Goal: Task Accomplishment & Management: Complete application form

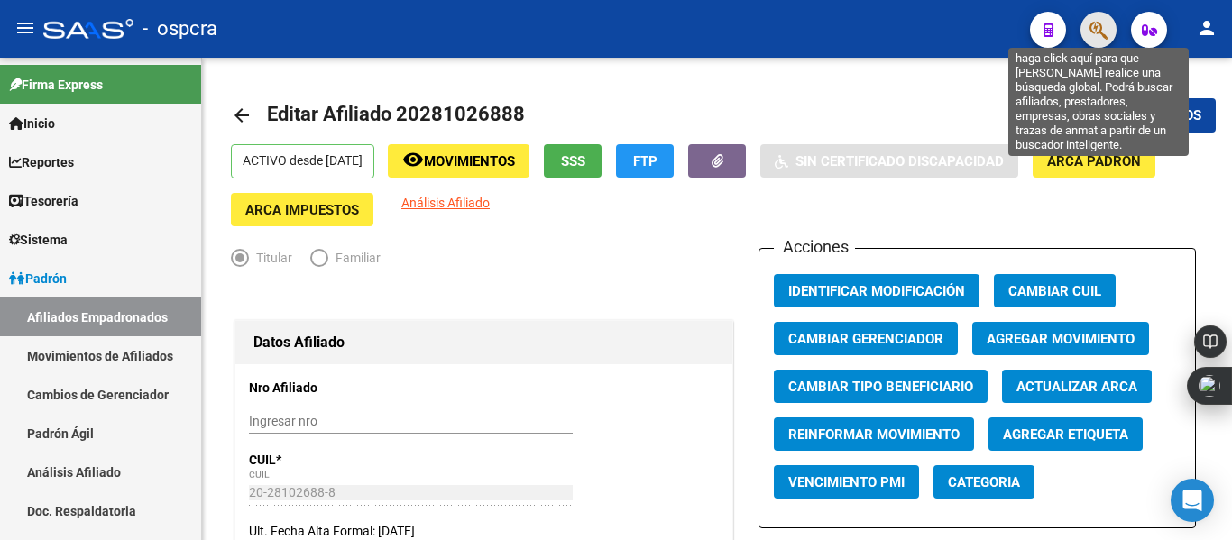
click at [1100, 23] on icon "button" at bounding box center [1098, 30] width 18 height 21
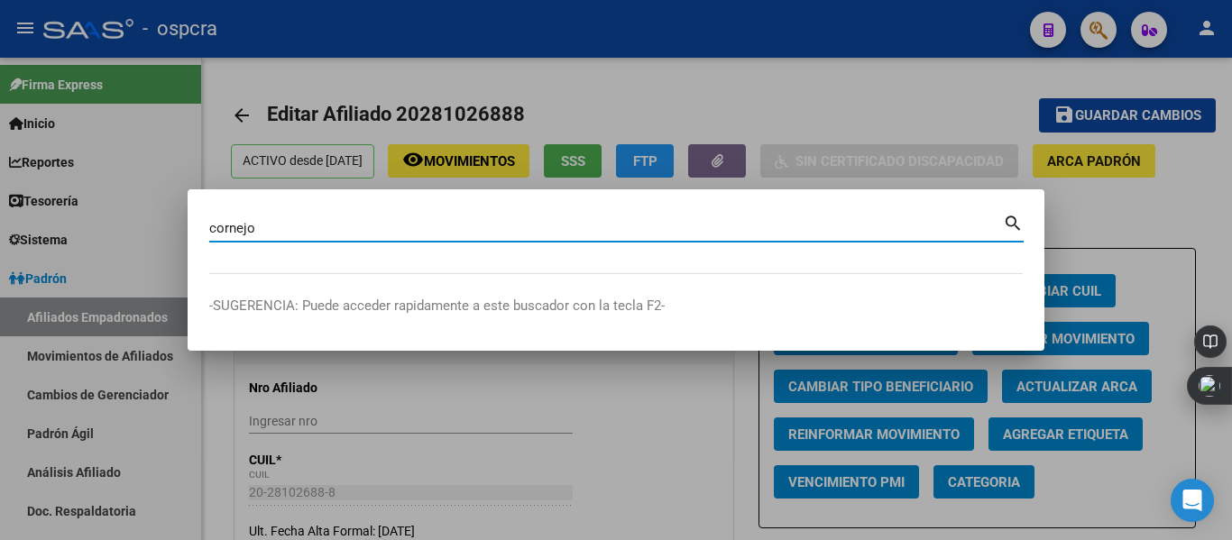
type input "cornejo"
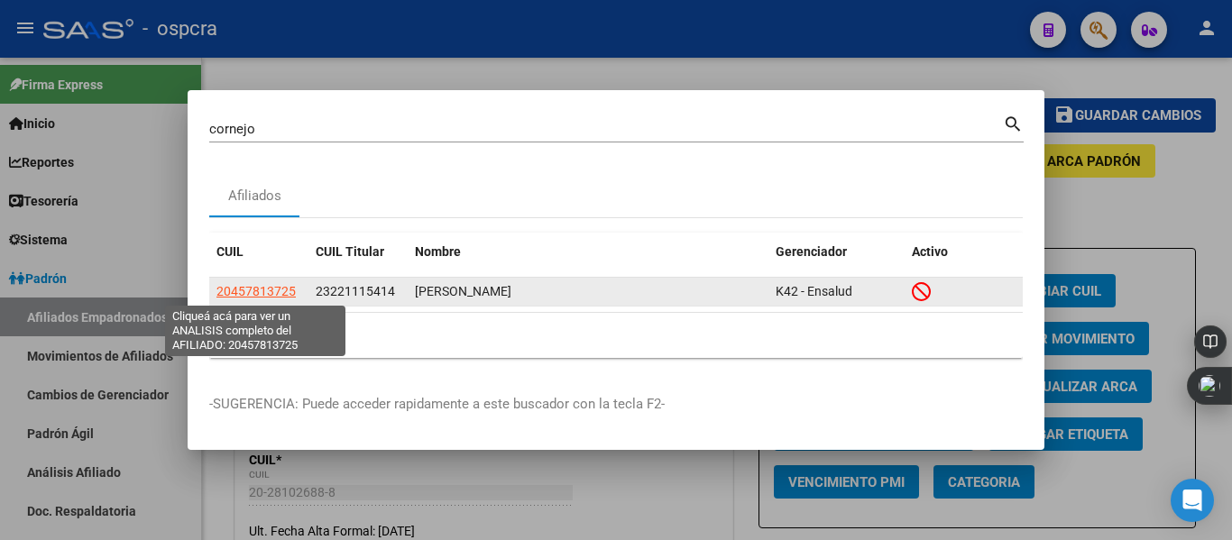
click at [262, 286] on span "20457813725" at bounding box center [255, 291] width 79 height 14
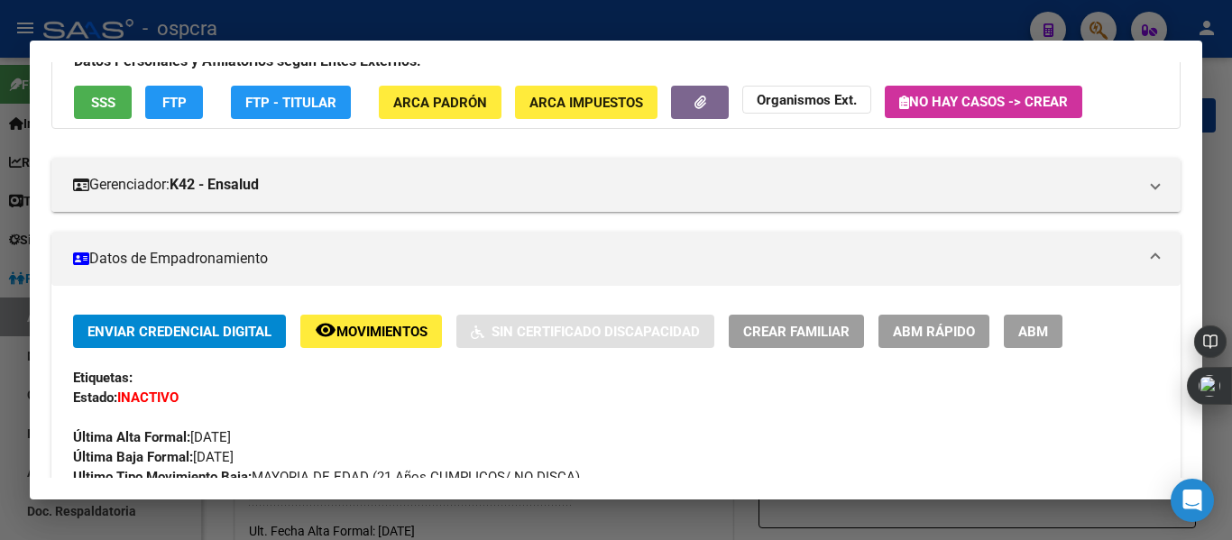
scroll to position [152, 0]
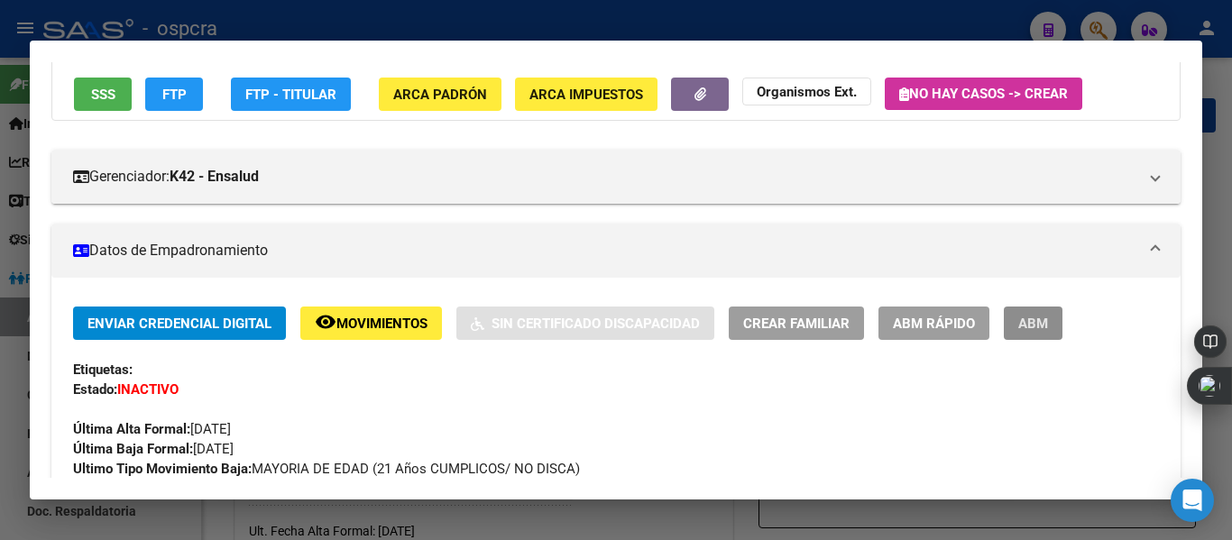
click at [1034, 326] on span "ABM" at bounding box center [1033, 324] width 30 height 16
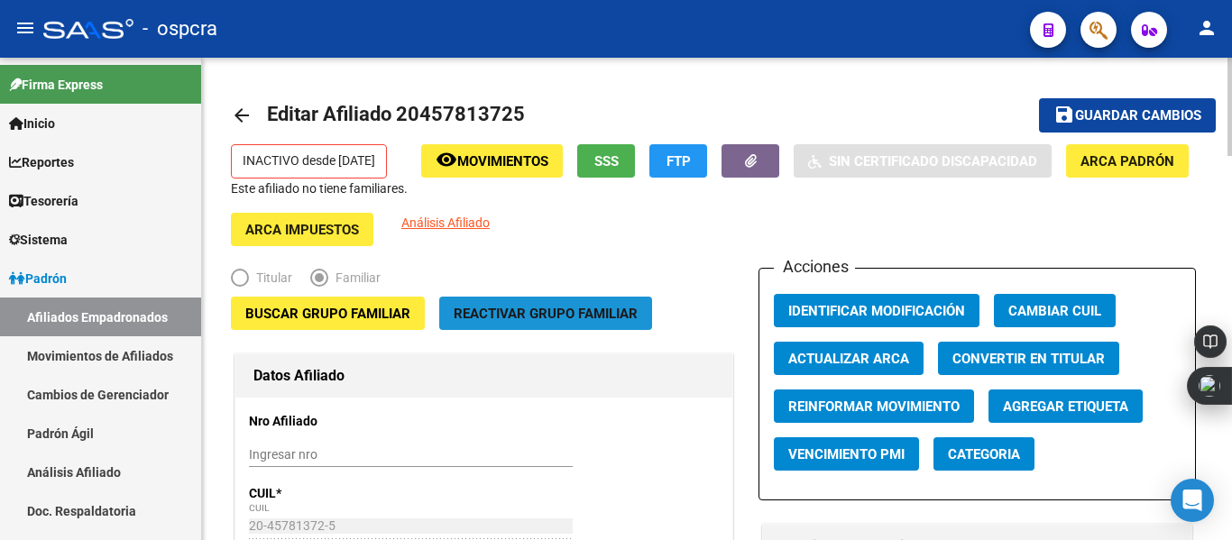
click at [512, 317] on span "Reactivar Grupo Familiar" at bounding box center [546, 314] width 184 height 16
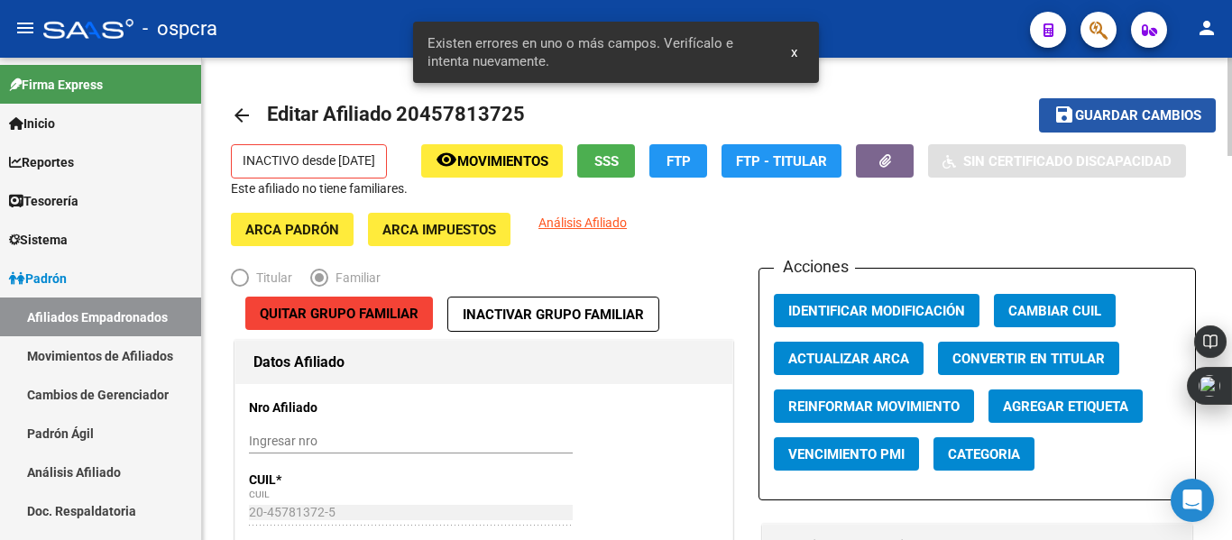
click at [1131, 106] on span "save Guardar cambios" at bounding box center [1127, 114] width 148 height 16
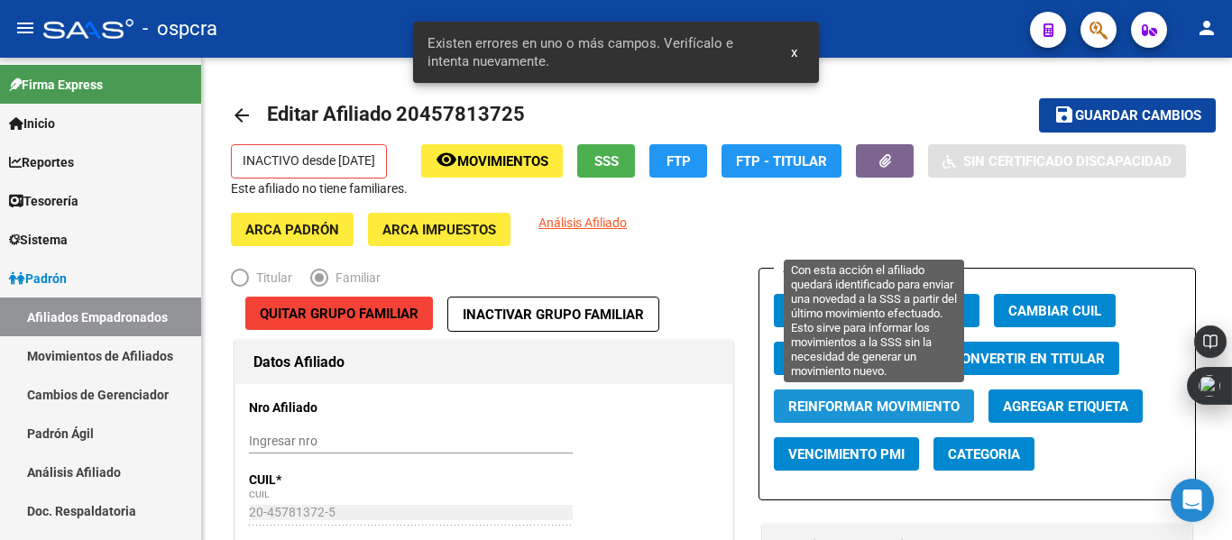
click at [915, 397] on button "Reinformar Movimiento" at bounding box center [874, 406] width 200 height 33
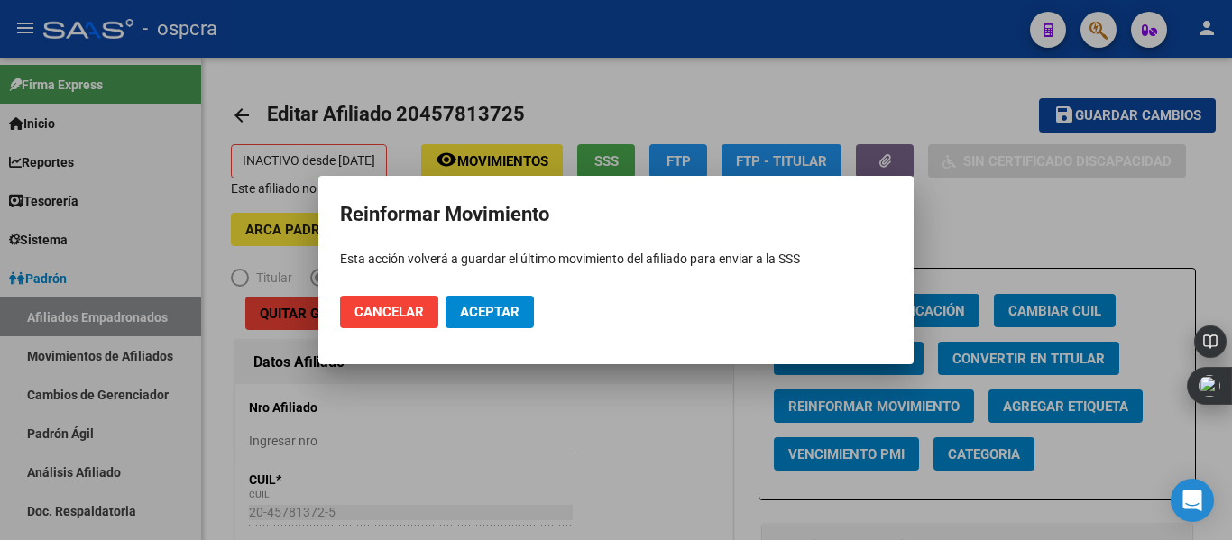
click at [657, 436] on div at bounding box center [616, 270] width 1232 height 540
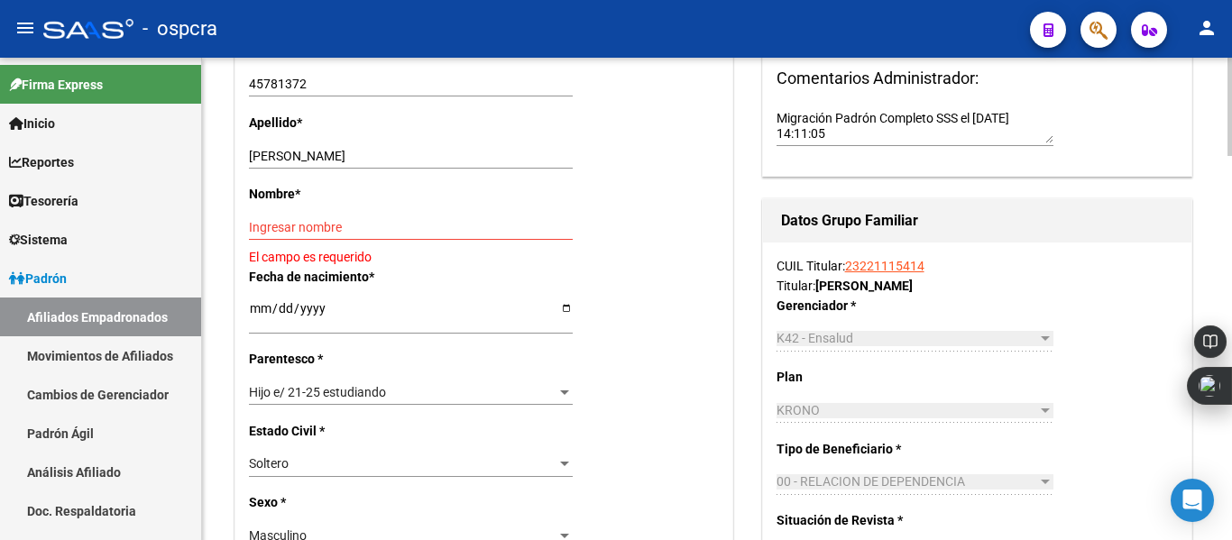
scroll to position [638, 0]
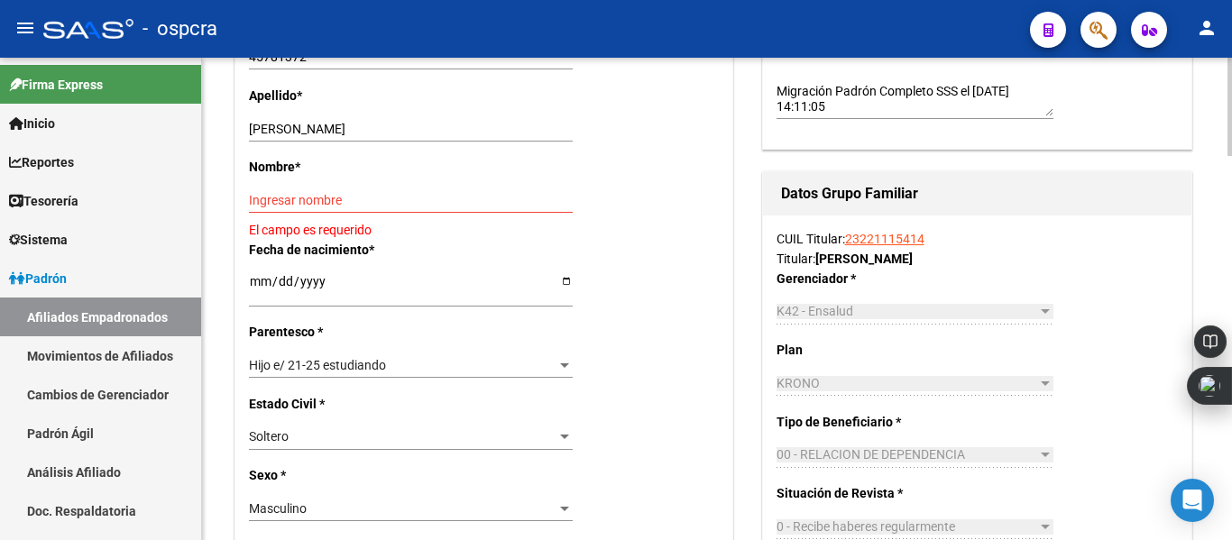
click at [1231, 206] on div at bounding box center [1229, 237] width 5 height 98
drag, startPoint x: 378, startPoint y: 127, endPoint x: 459, endPoint y: 128, distance: 81.2
click at [481, 134] on input "[PERSON_NAME]" at bounding box center [411, 129] width 324 height 15
type input "[PERSON_NAME]"
click at [291, 193] on input "Ingresar nombre" at bounding box center [411, 200] width 324 height 15
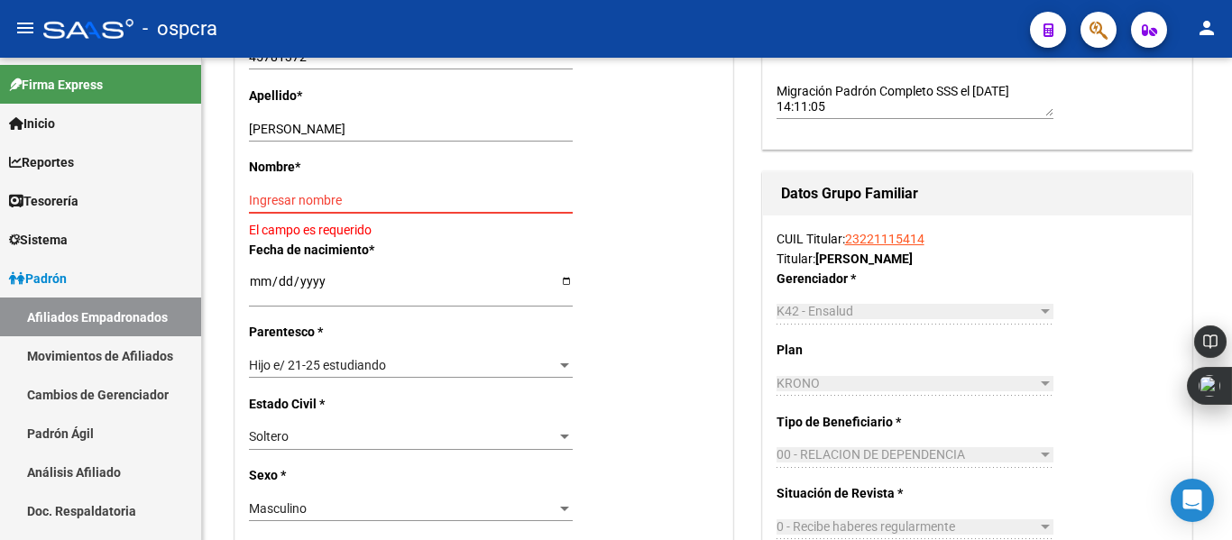
paste input "[PERSON_NAME]"
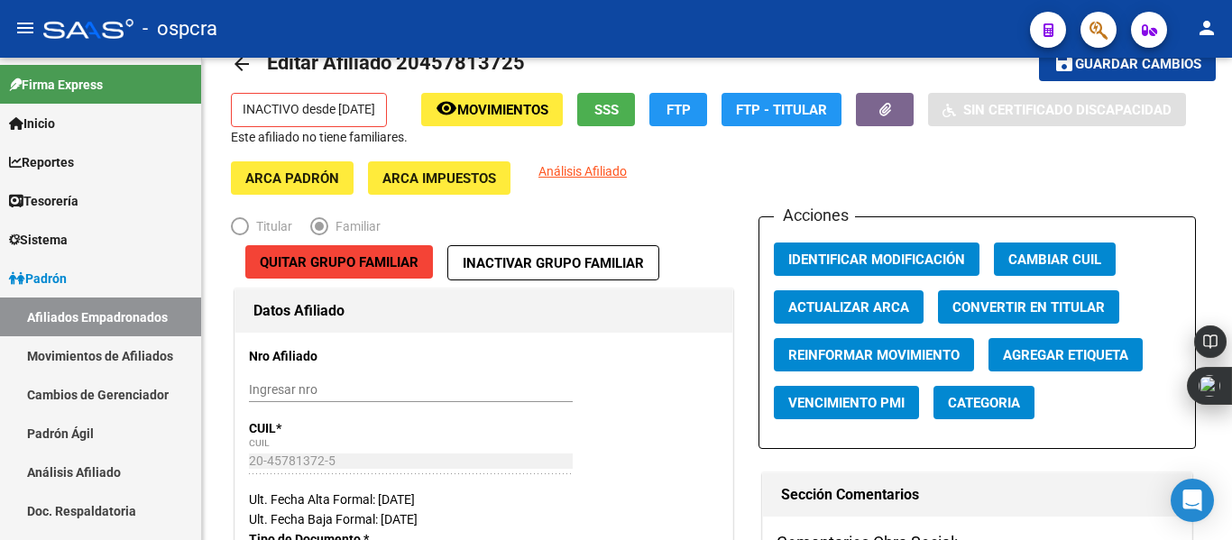
scroll to position [0, 0]
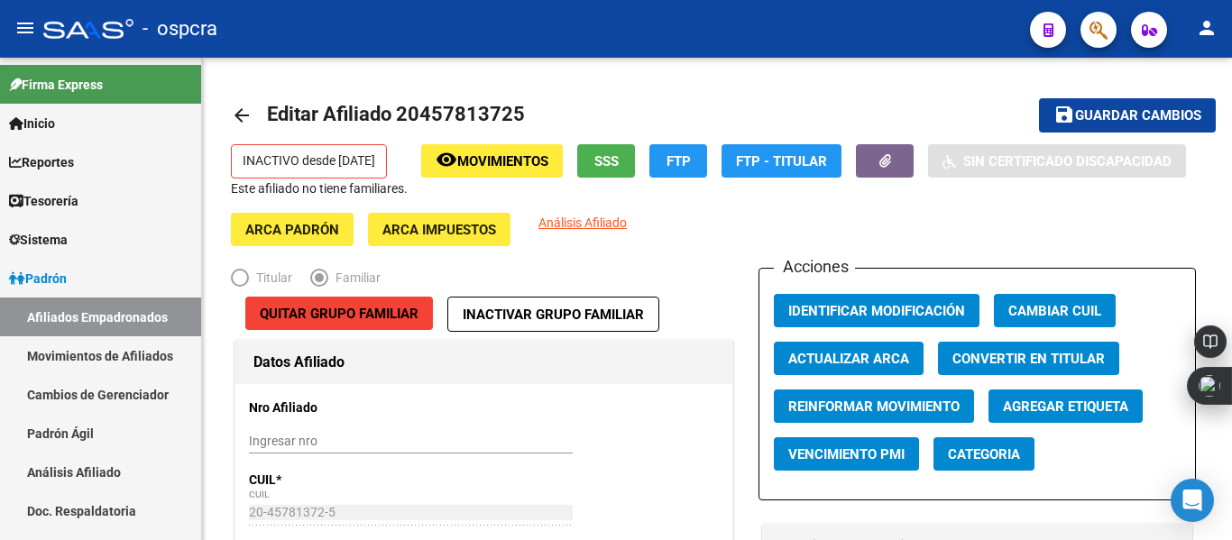
click at [1231, 112] on div at bounding box center [1229, 107] width 5 height 98
type input "[PERSON_NAME]"
click at [1127, 106] on span "save Guardar cambios" at bounding box center [1127, 114] width 148 height 16
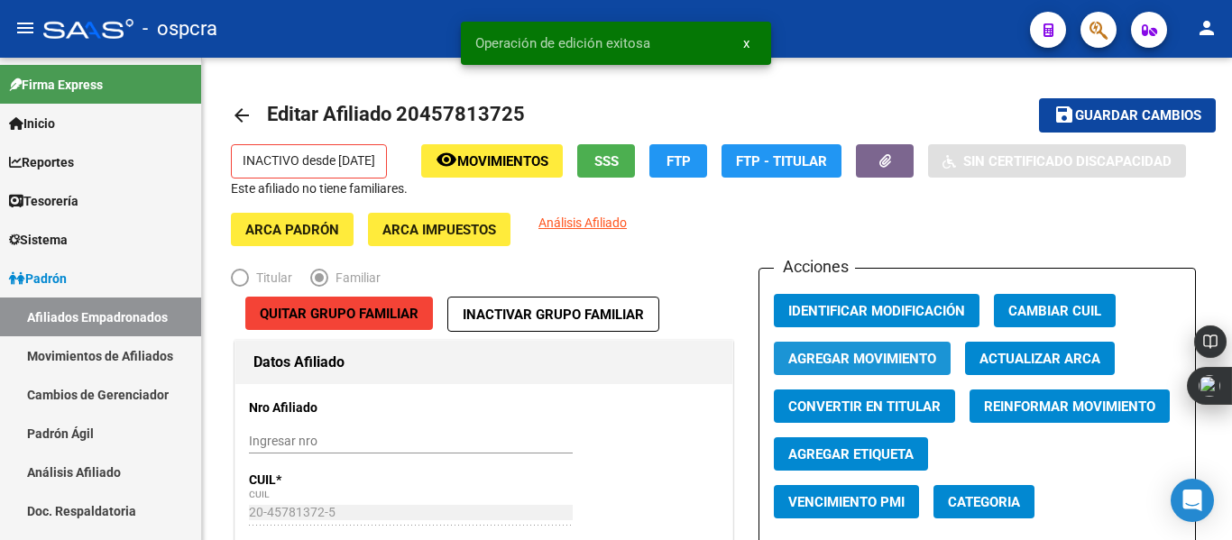
click at [867, 358] on span "Agregar Movimiento" at bounding box center [862, 359] width 148 height 16
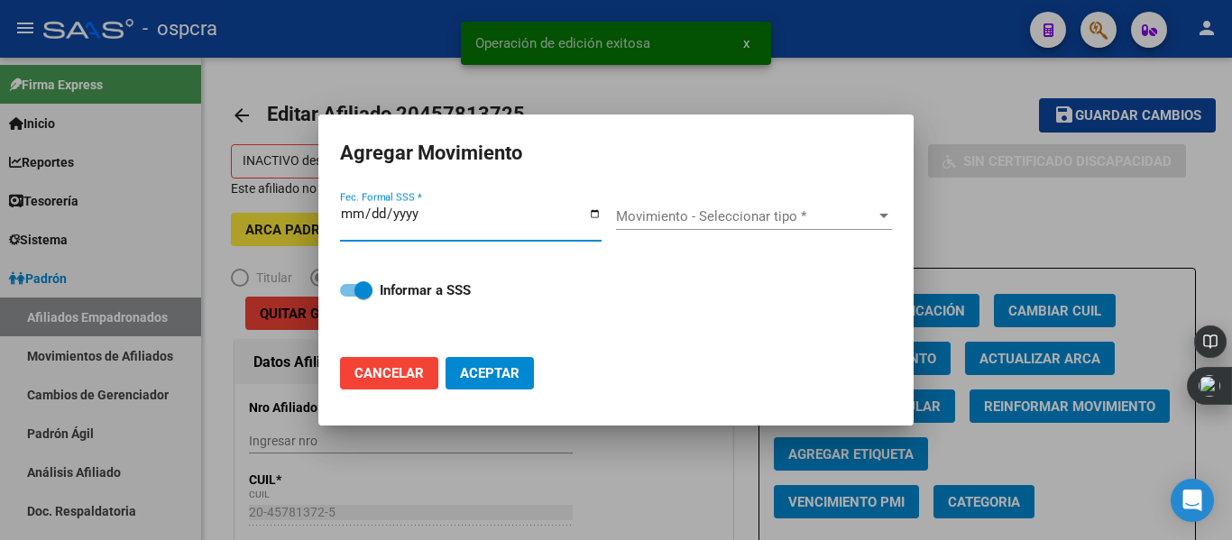
click at [591, 216] on input "Fec. Formal SSS *" at bounding box center [471, 221] width 262 height 29
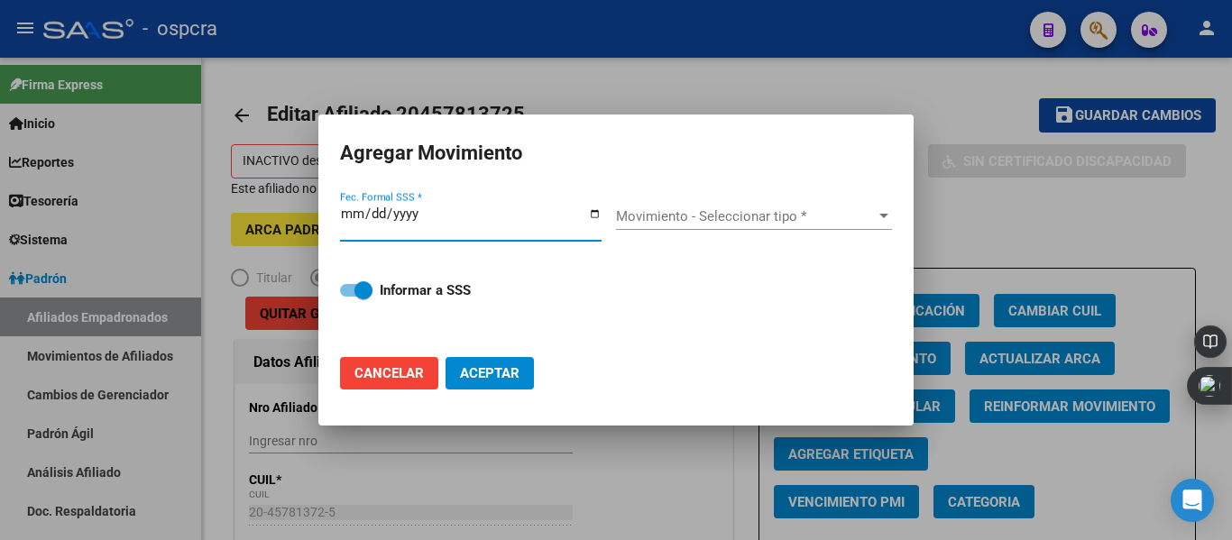
type input "[DATE]"
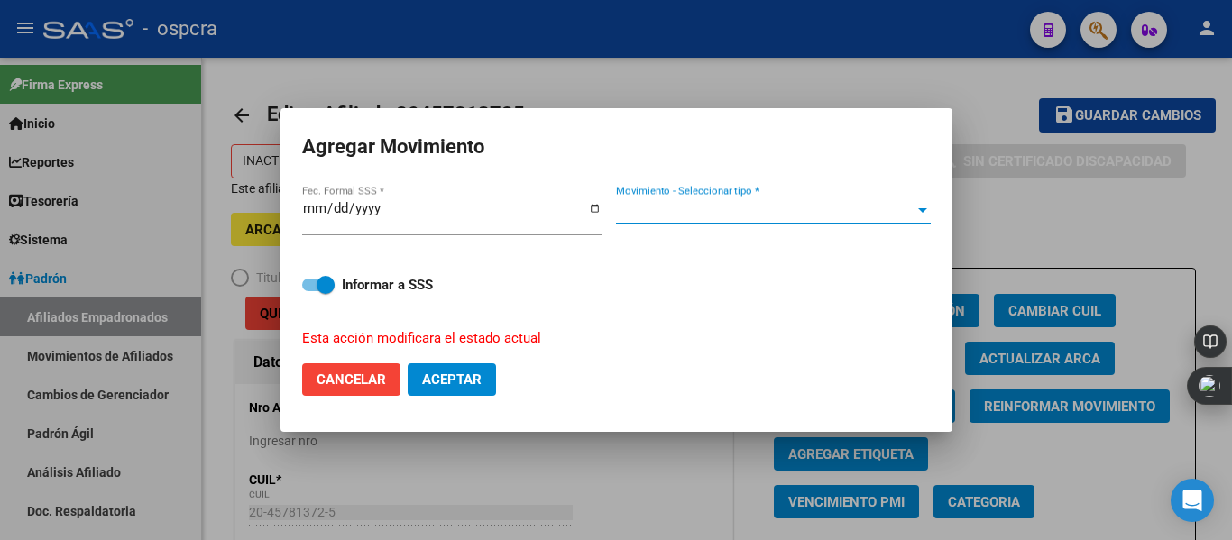
click at [795, 207] on span "Movimiento - Seleccionar tipo *" at bounding box center [765, 210] width 299 height 16
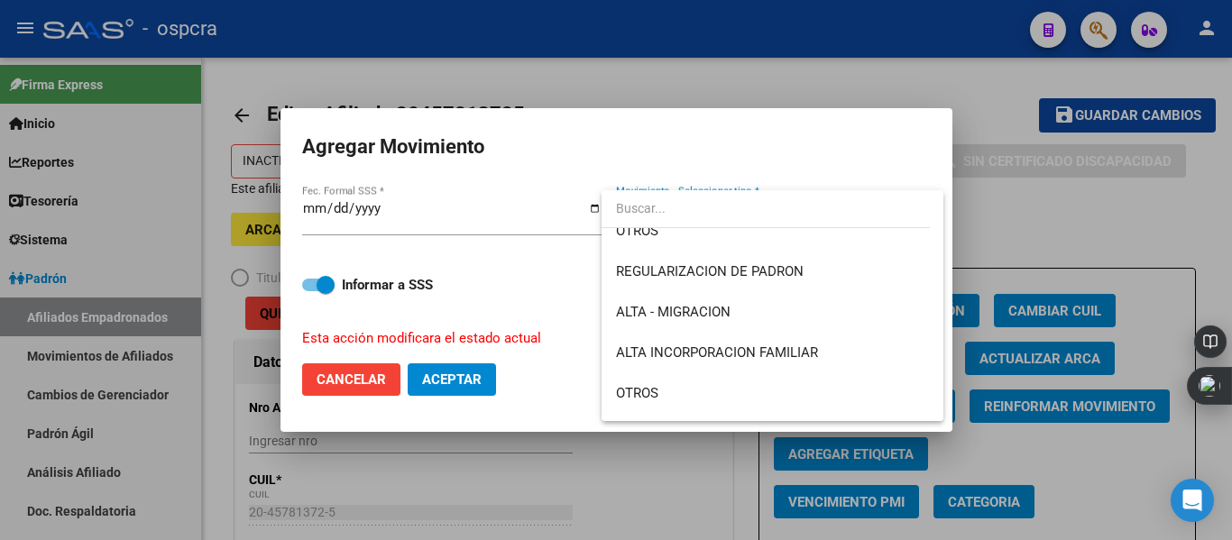
scroll to position [175, 0]
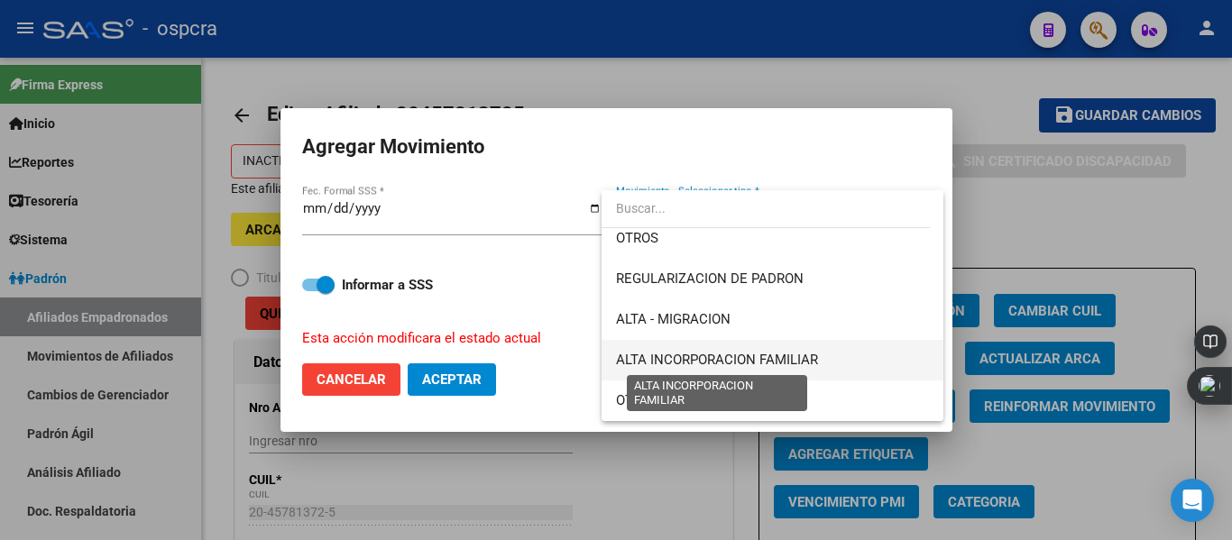
click at [776, 355] on span "ALTA INCORPORACION FAMILIAR" at bounding box center [717, 360] width 202 height 16
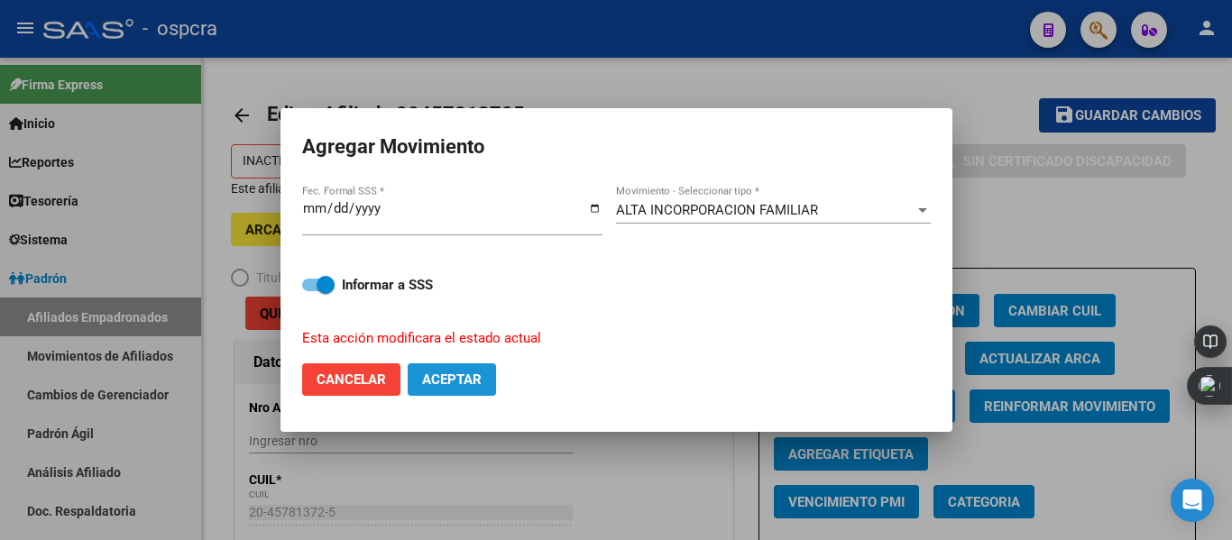
click at [469, 381] on span "Aceptar" at bounding box center [452, 380] width 60 height 16
checkbox input "false"
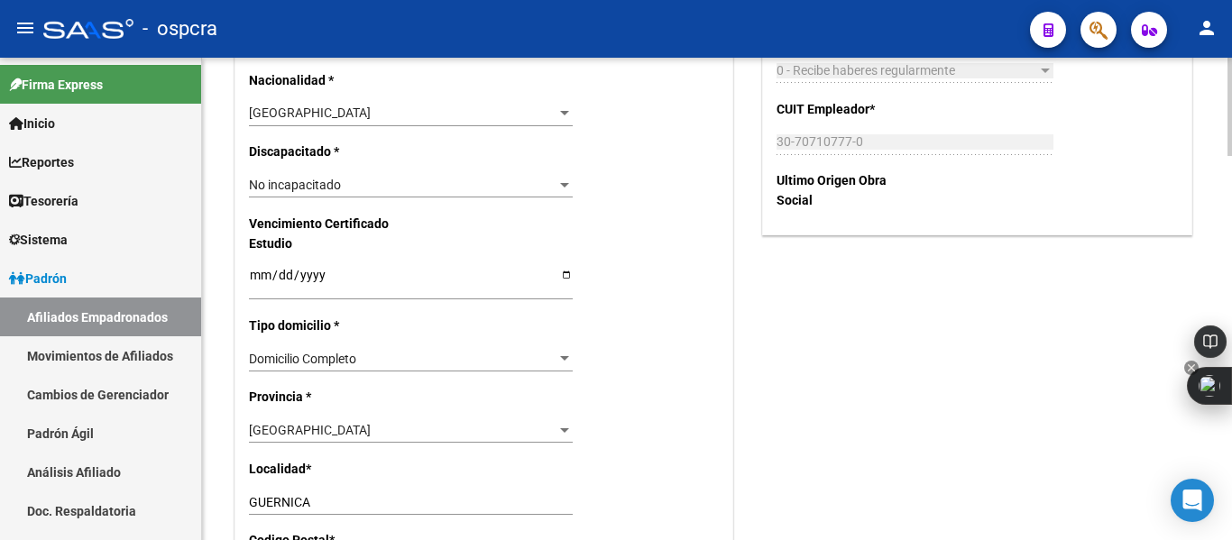
scroll to position [1072, 0]
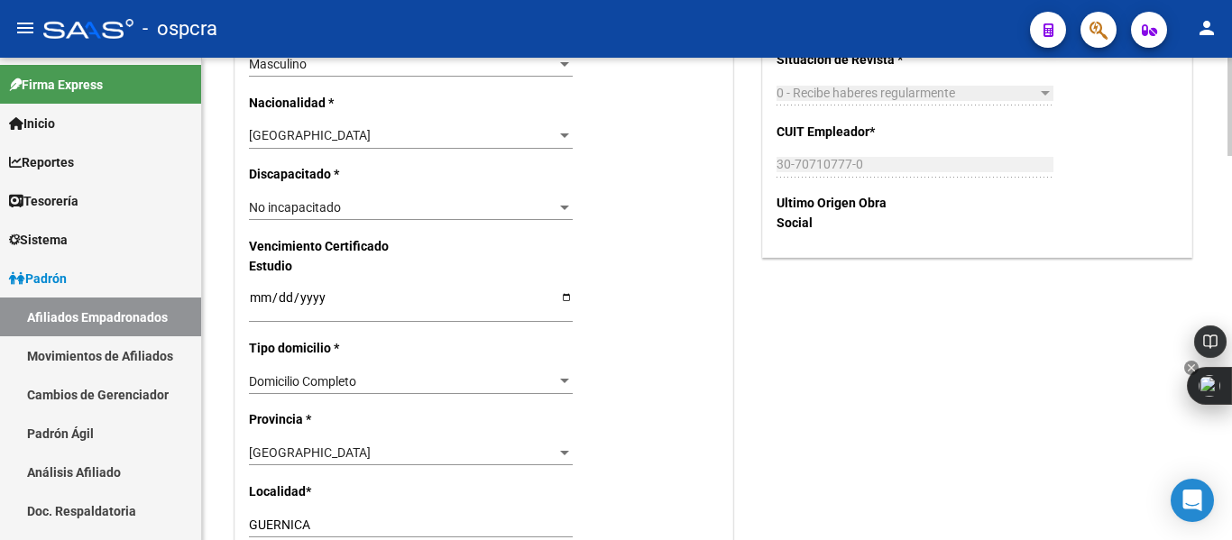
click at [1226, 329] on body "menu - ospcra person Firma Express Inicio Instructivos Contacto OS Reportes Ing…" at bounding box center [616, 270] width 1232 height 540
click at [565, 302] on input "Ingresar fecha" at bounding box center [411, 303] width 324 height 27
click at [569, 298] on input "[DATE]" at bounding box center [411, 303] width 324 height 27
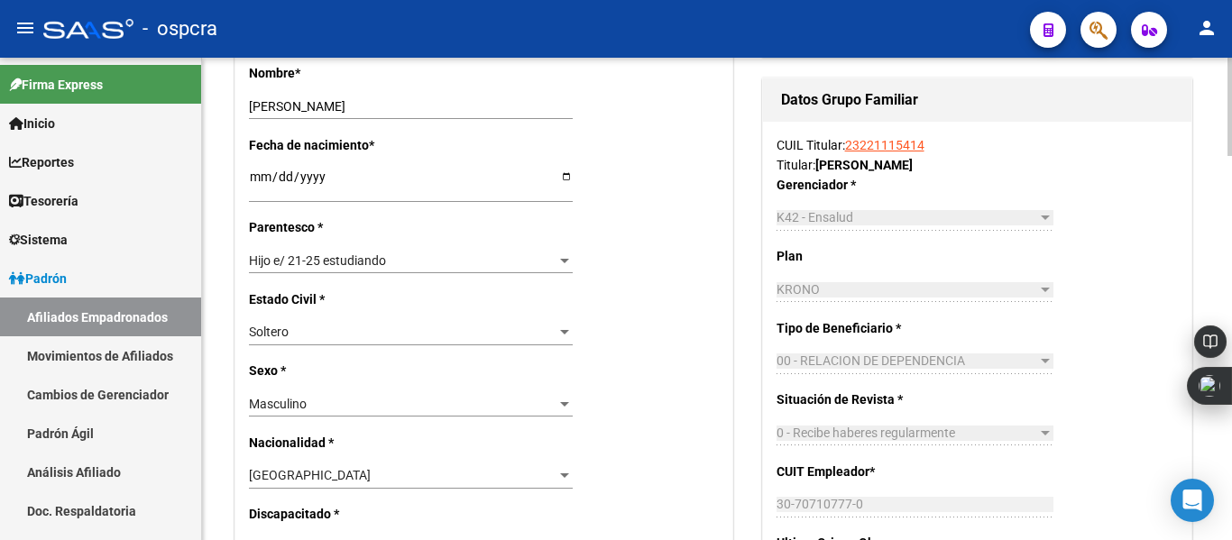
scroll to position [741, 0]
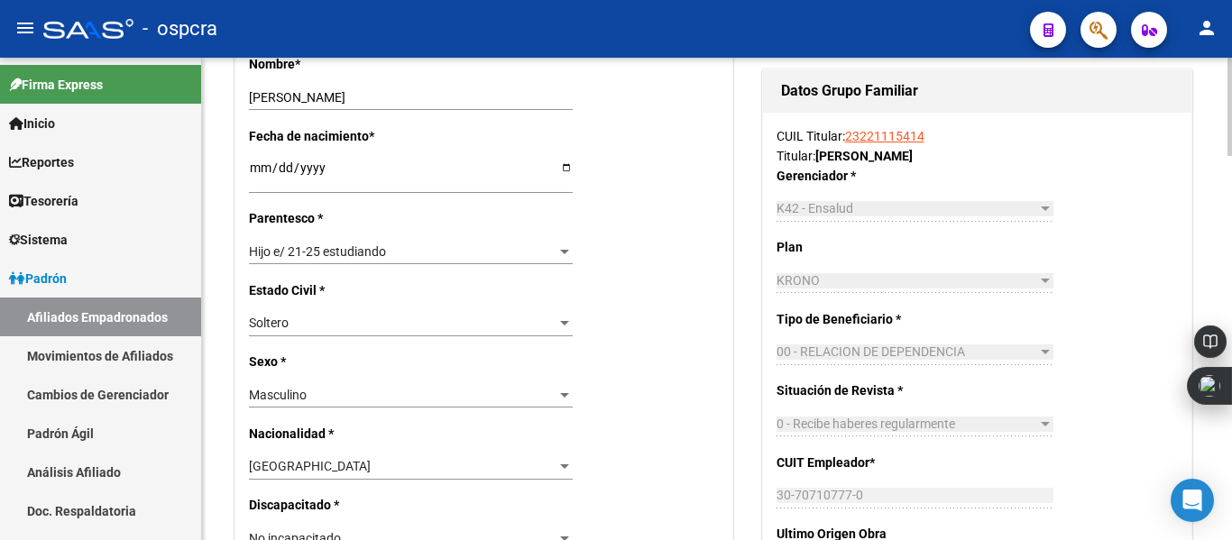
click at [1231, 213] on div at bounding box center [1229, 258] width 5 height 98
click at [567, 173] on input "[DATE]" at bounding box center [411, 174] width 324 height 27
click at [636, 339] on div "Estado Civil * [DEMOGRAPHIC_DATA] Seleccionar tipo" at bounding box center [484, 315] width 470 height 71
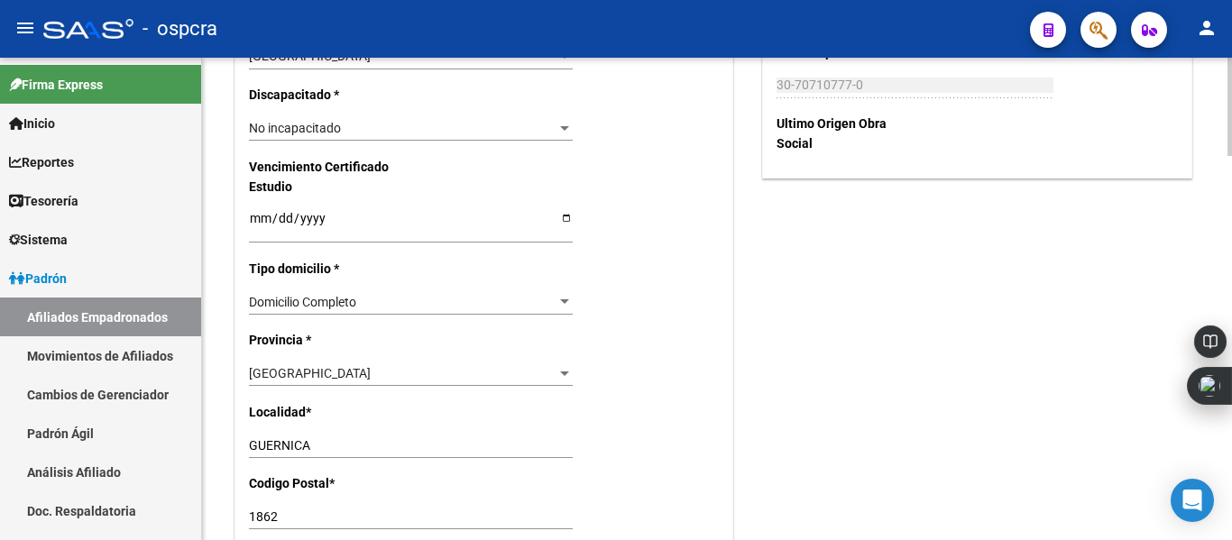
scroll to position [1156, 0]
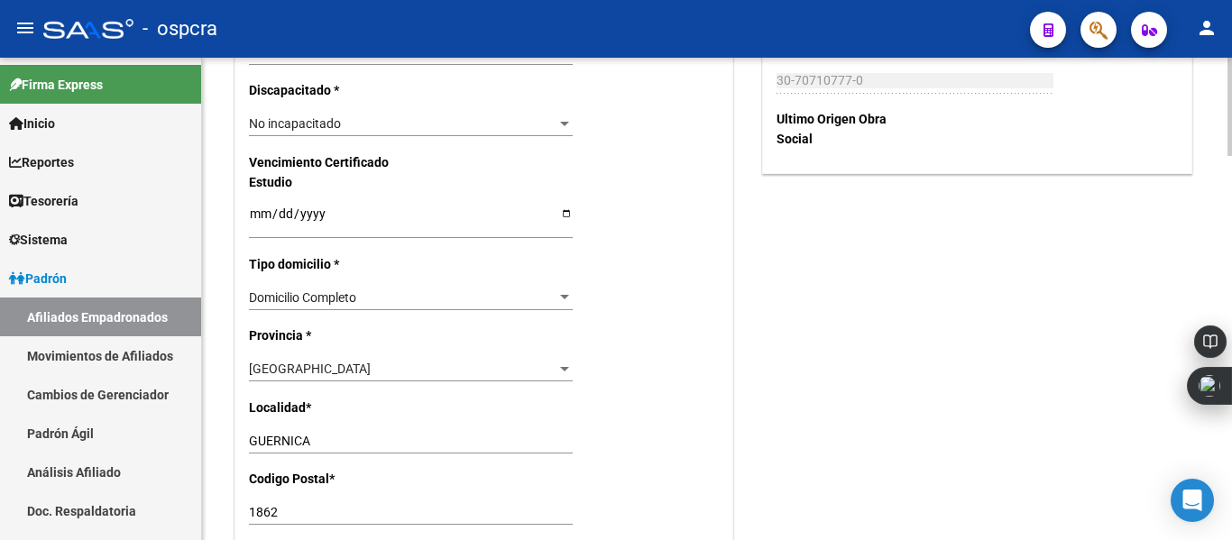
click at [1231, 349] on body "menu - ospcra person Firma Express Inicio Instructivos Contacto OS Reportes Ing…" at bounding box center [616, 270] width 1232 height 540
click at [565, 211] on input "[DATE]" at bounding box center [411, 220] width 324 height 27
type input "[DATE]"
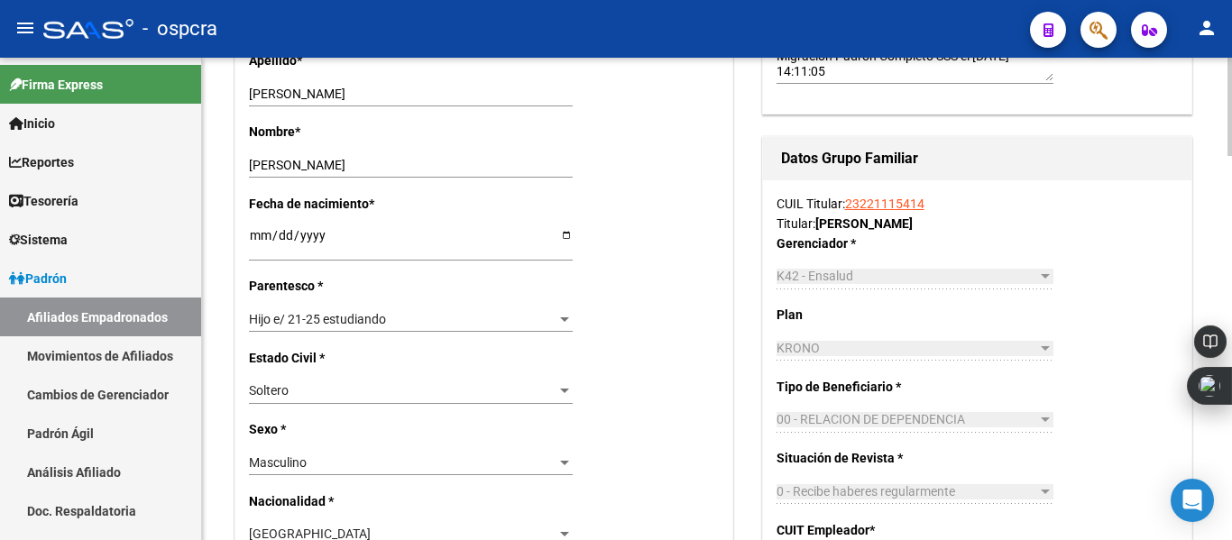
scroll to position [0, 0]
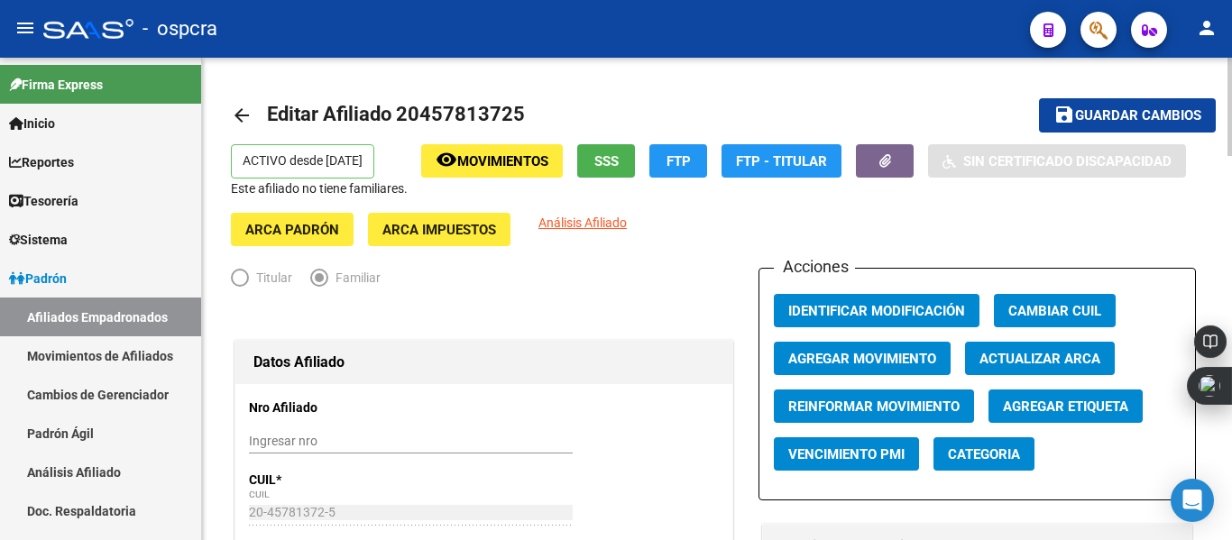
click at [1231, 96] on div at bounding box center [1229, 299] width 5 height 482
click at [1151, 117] on span "Guardar cambios" at bounding box center [1138, 116] width 126 height 16
